Goal: Check status

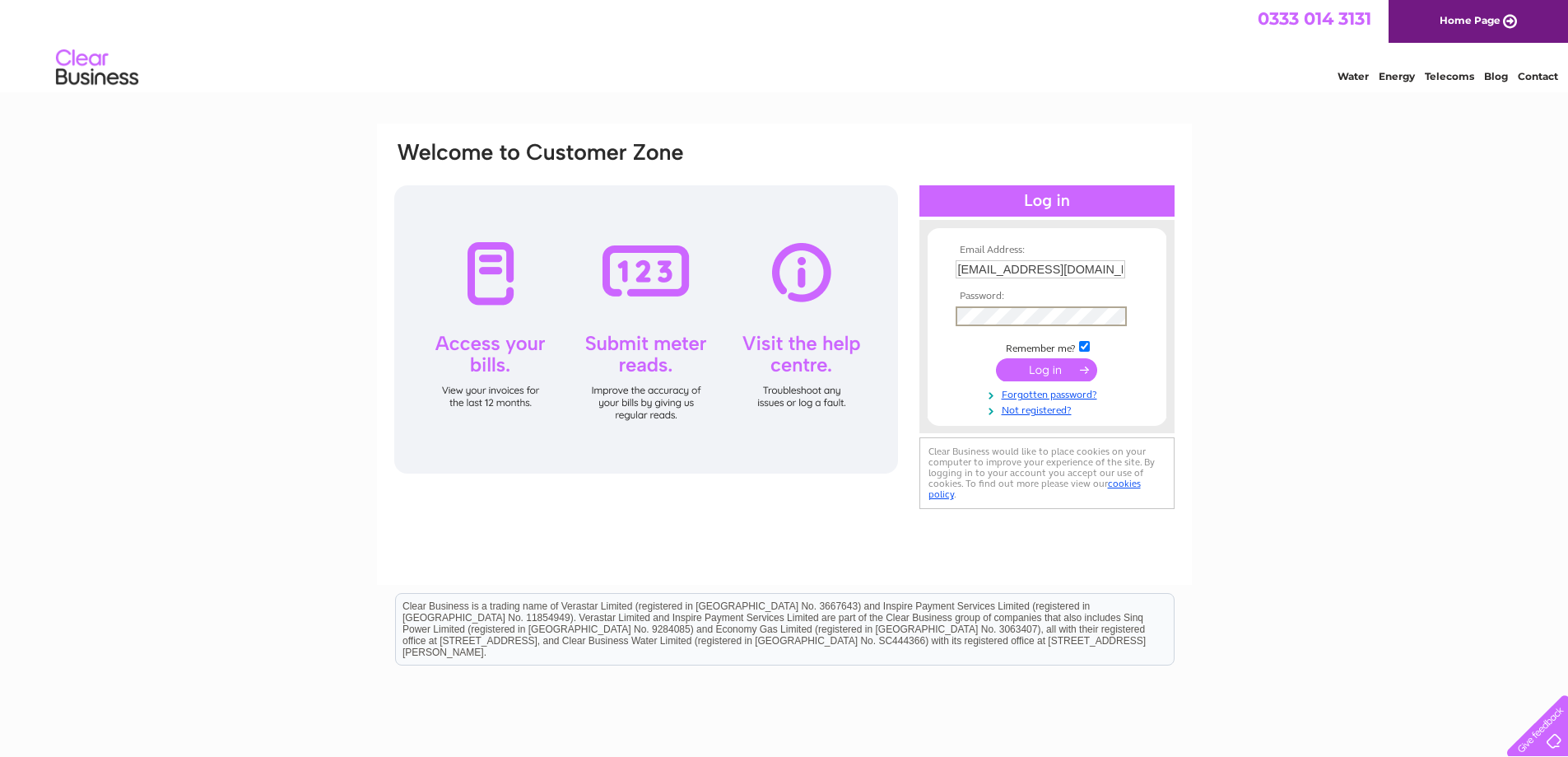
click at [1011, 364] on input "submit" at bounding box center [1047, 369] width 102 height 23
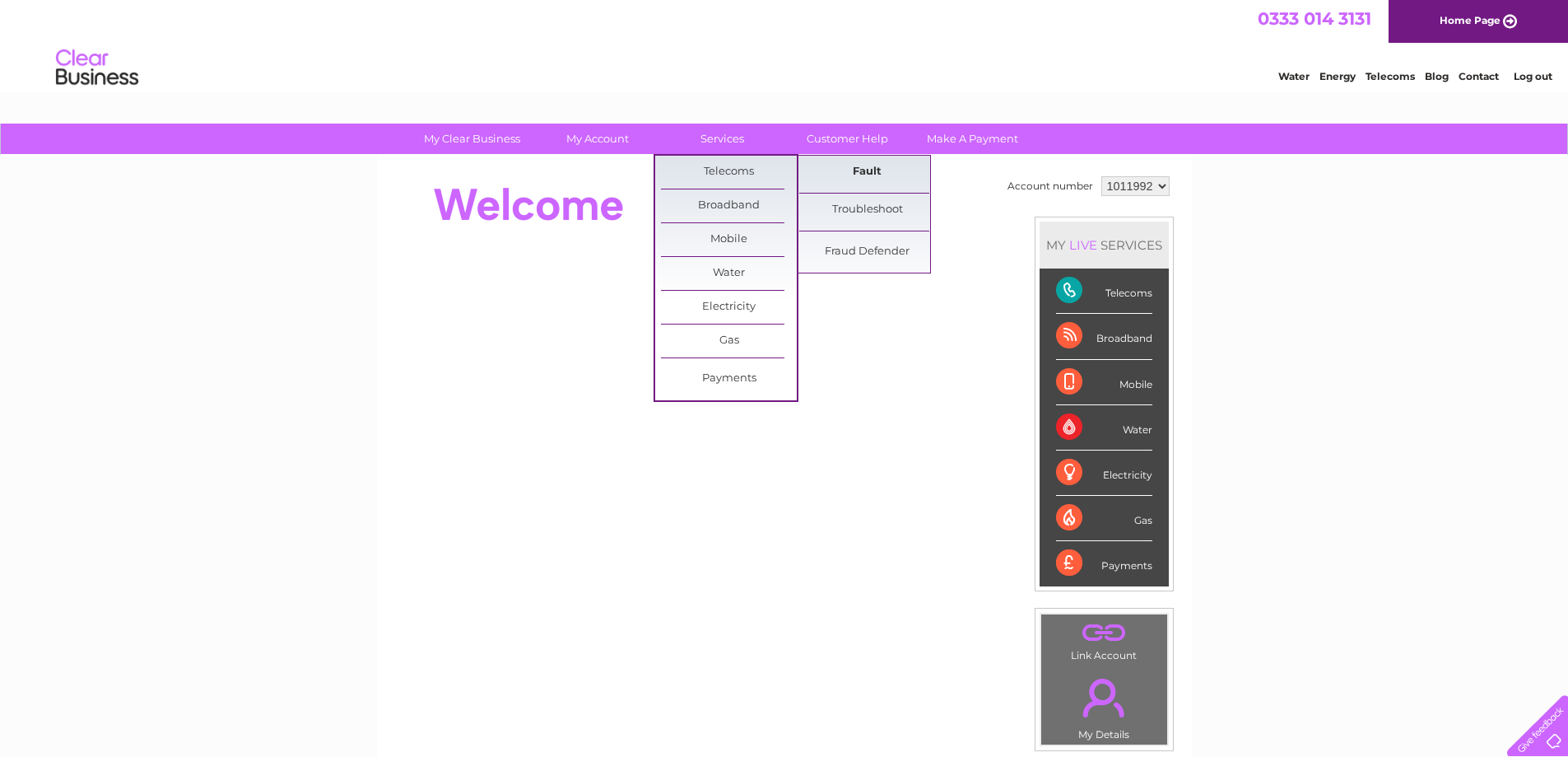
click at [870, 174] on link "Fault" at bounding box center [867, 173] width 136 height 33
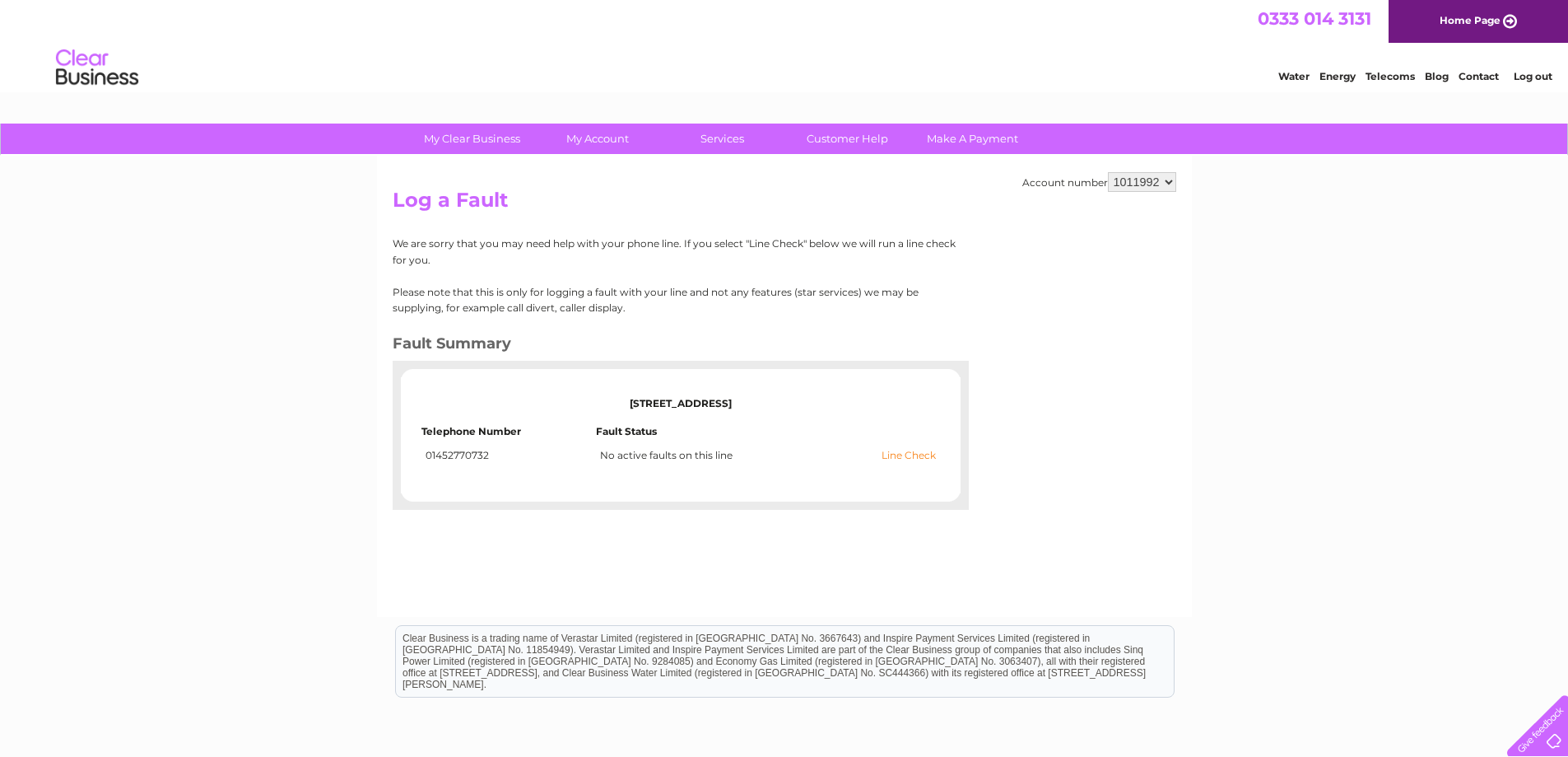
click at [916, 454] on link "Line Check" at bounding box center [908, 455] width 54 height 11
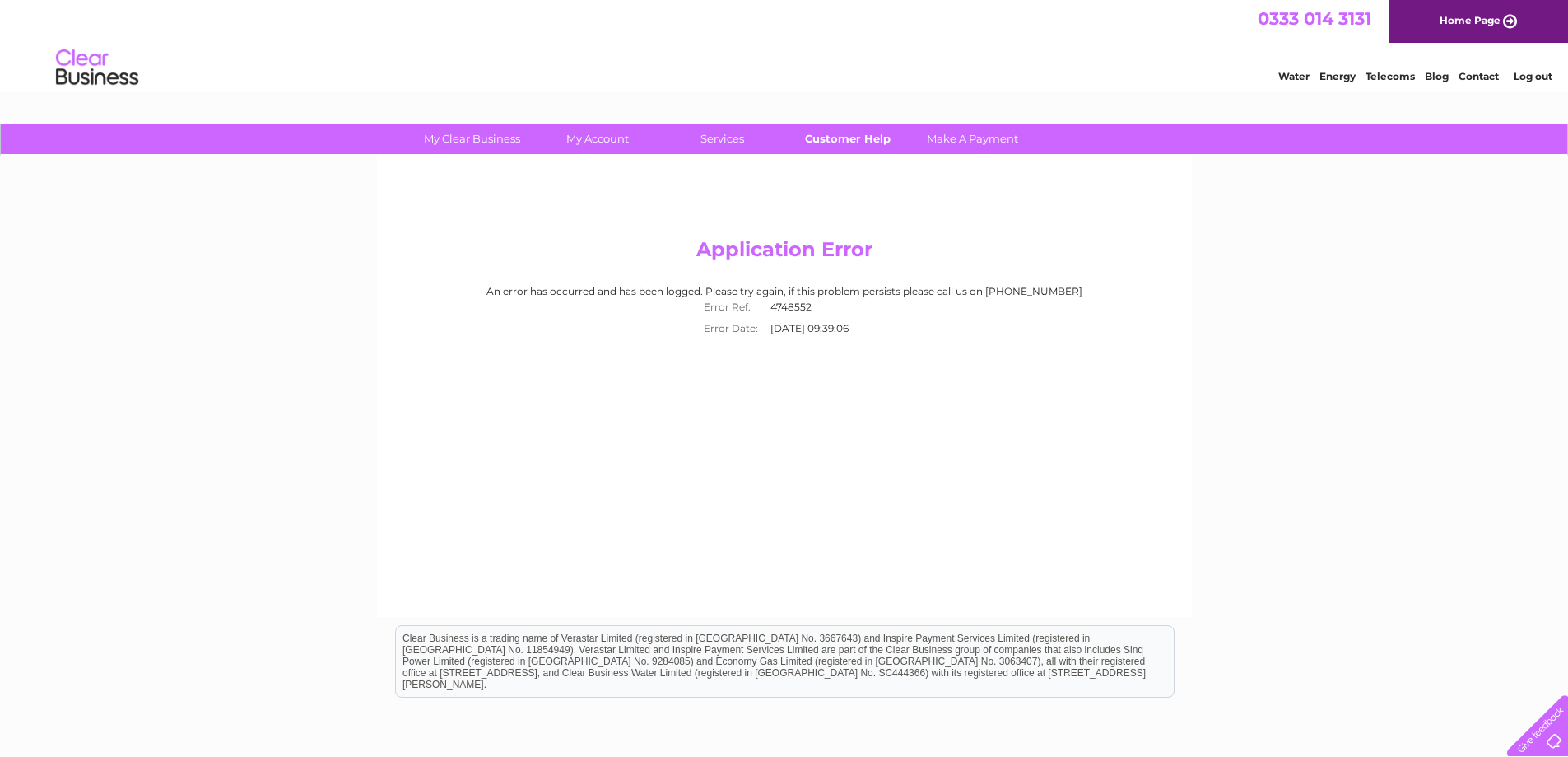
click at [863, 137] on link "Customer Help" at bounding box center [847, 138] width 136 height 30
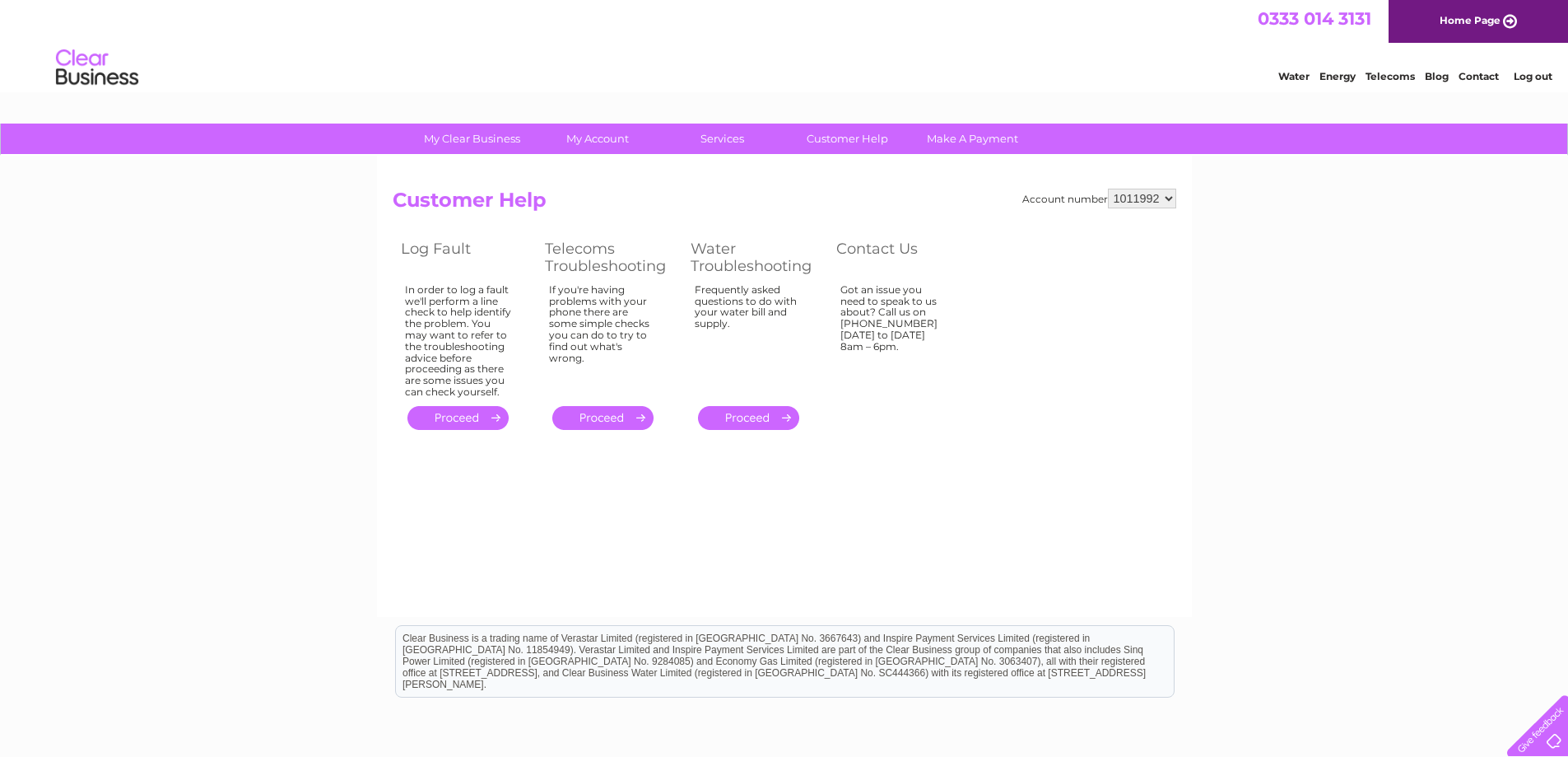
click at [495, 416] on link "." at bounding box center [459, 418] width 102 height 24
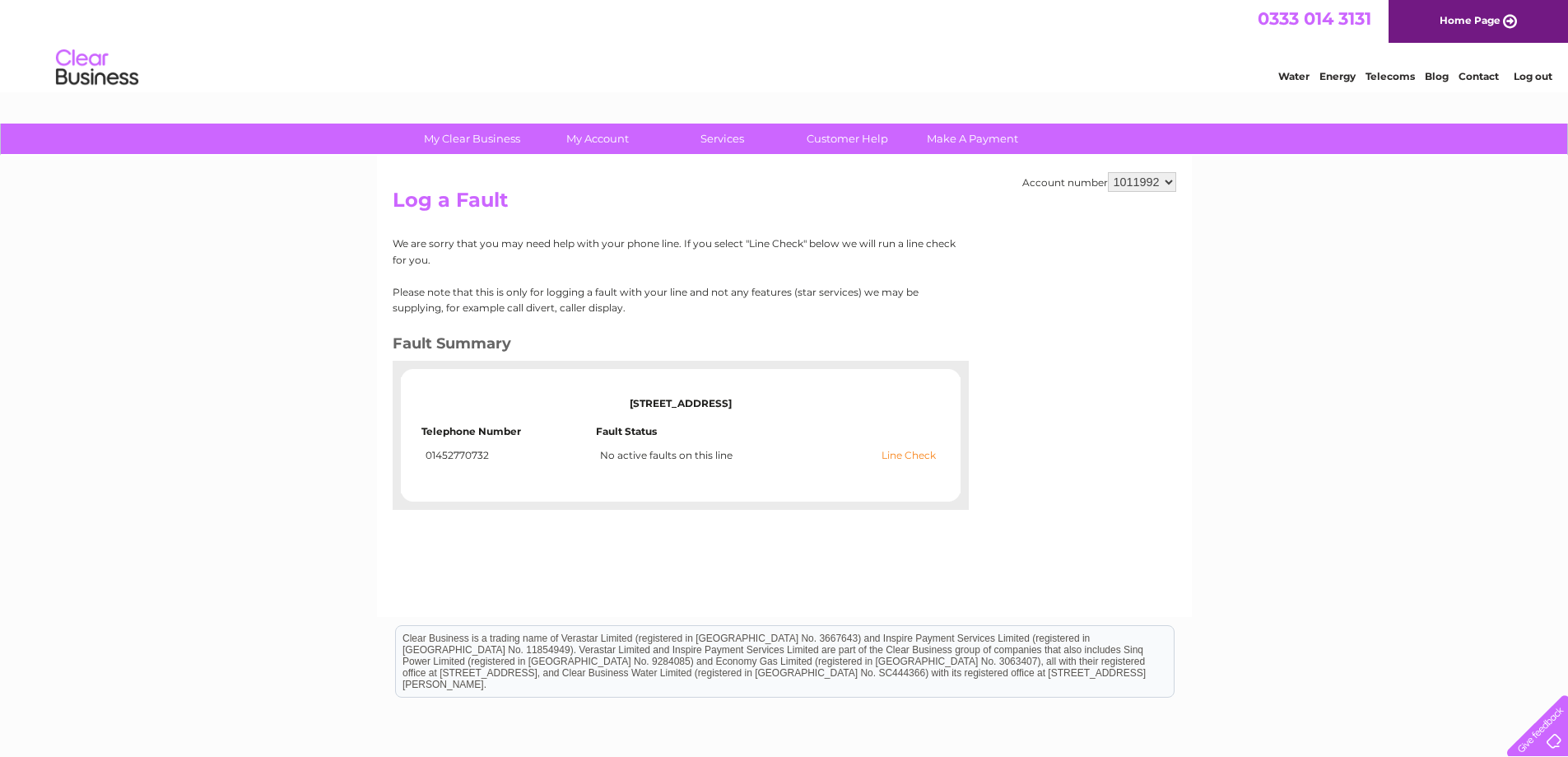
click at [907, 454] on link "Line Check" at bounding box center [908, 455] width 54 height 11
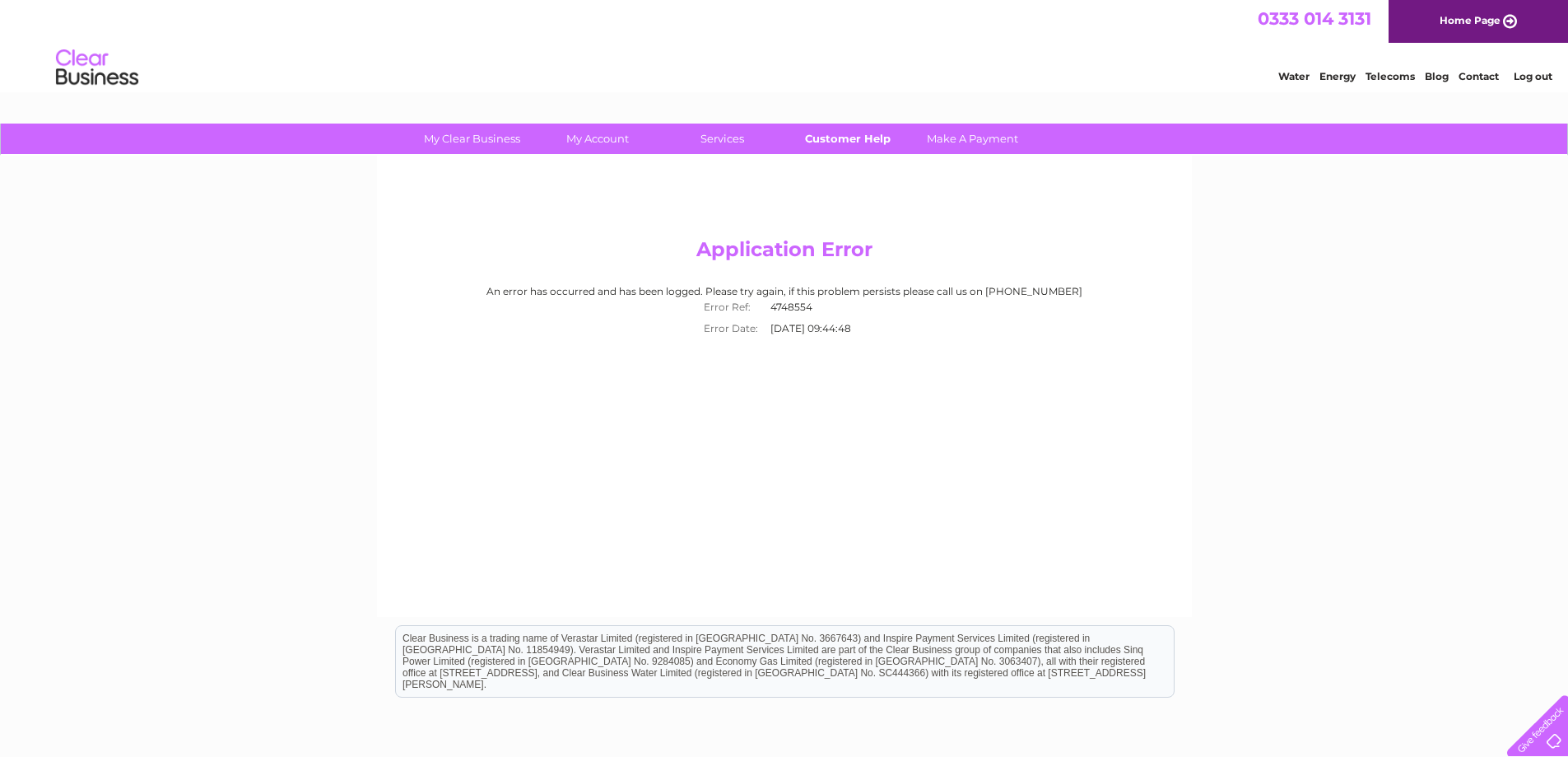
click at [836, 138] on link "Customer Help" at bounding box center [847, 138] width 136 height 30
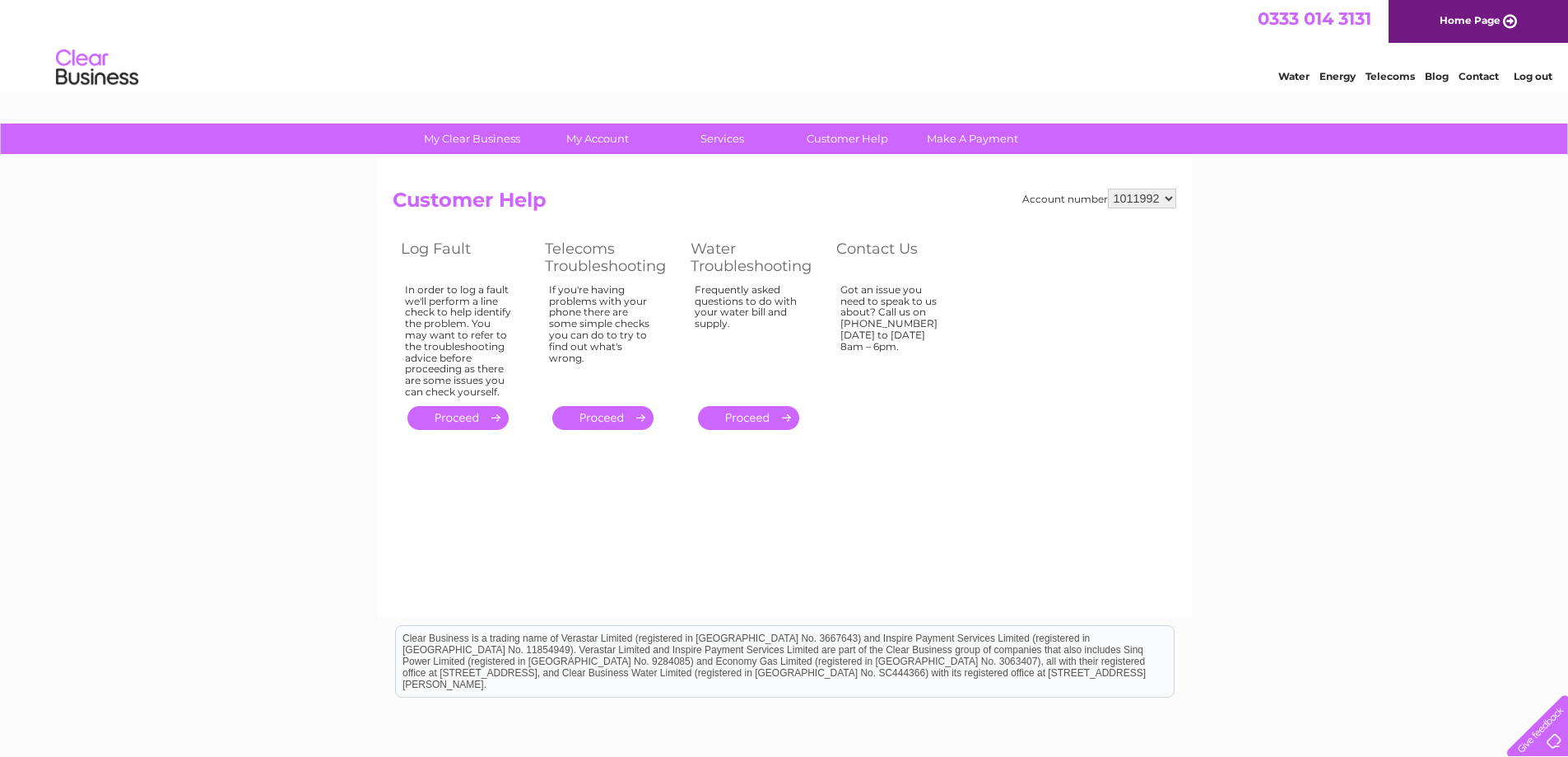
click at [1387, 78] on link "Telecoms" at bounding box center [1391, 76] width 50 height 12
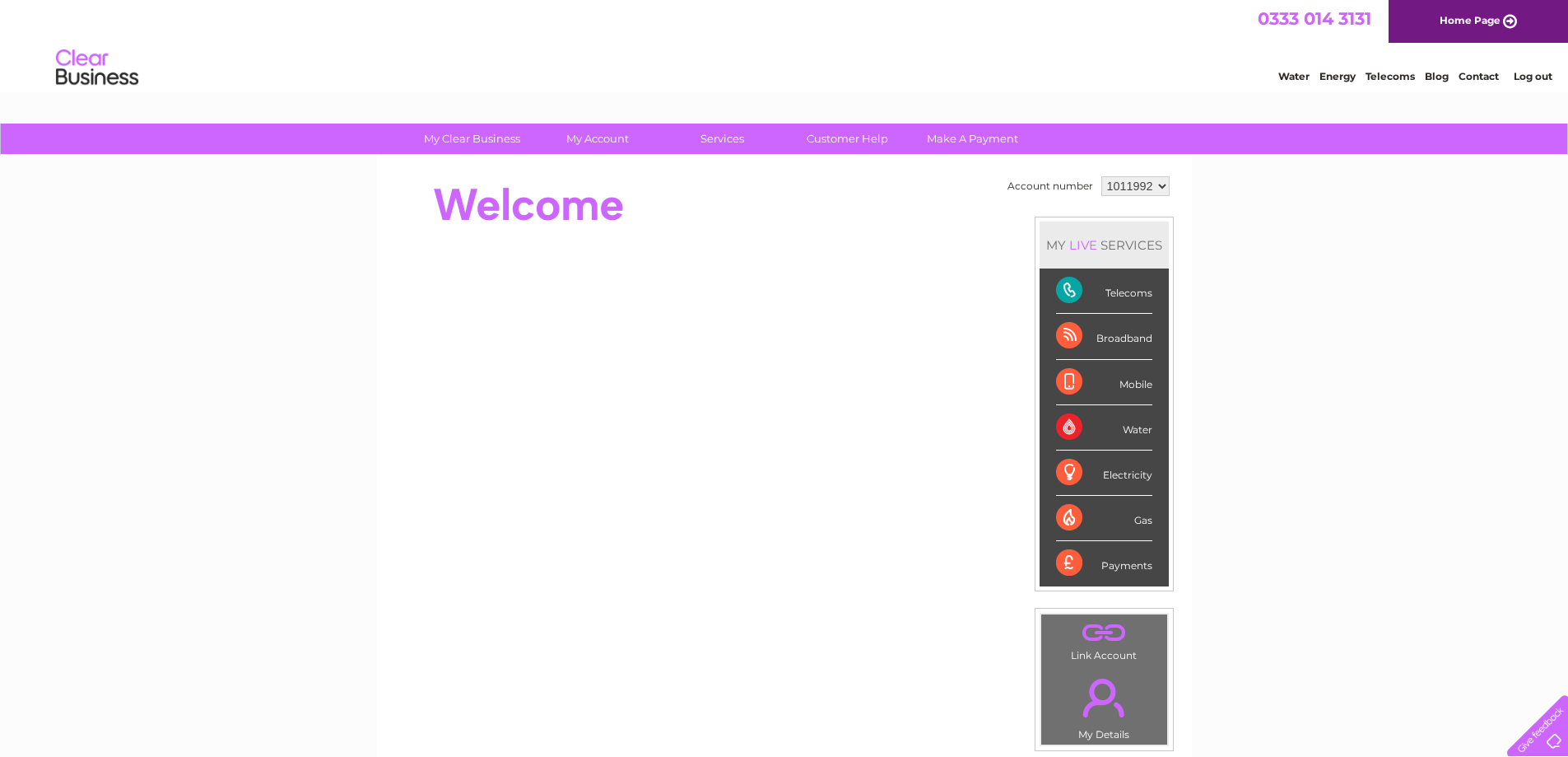
click at [1523, 76] on link "Log out" at bounding box center [1534, 76] width 39 height 12
